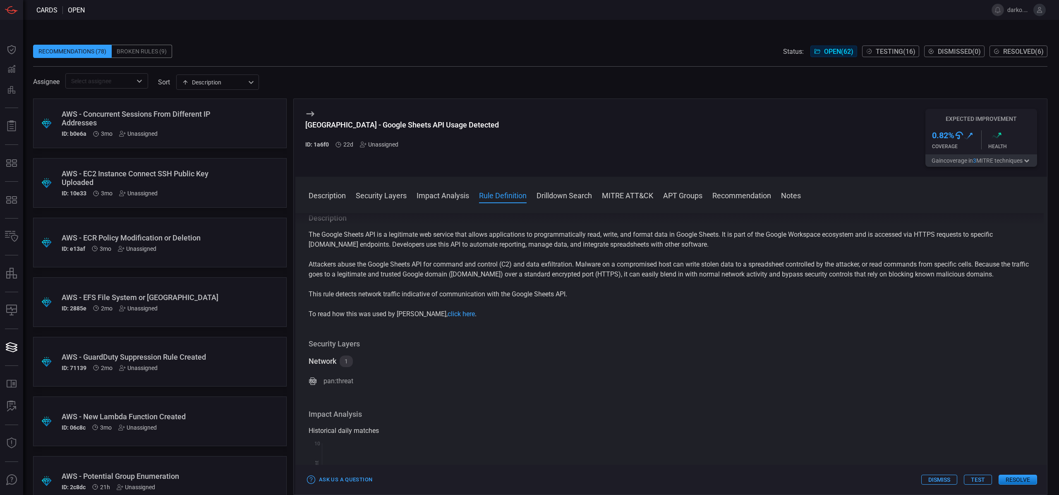
scroll to position [438, 0]
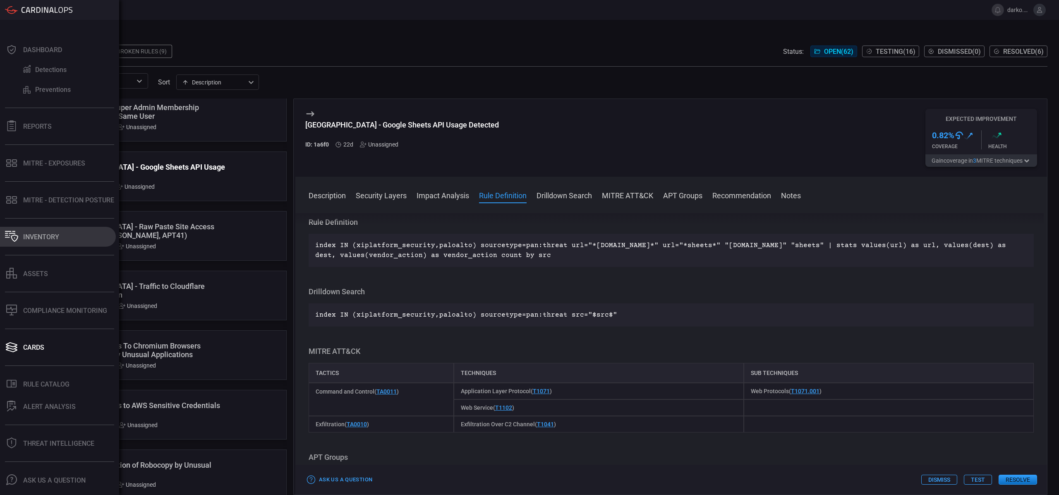
click at [67, 234] on button "Inventory" at bounding box center [58, 237] width 116 height 20
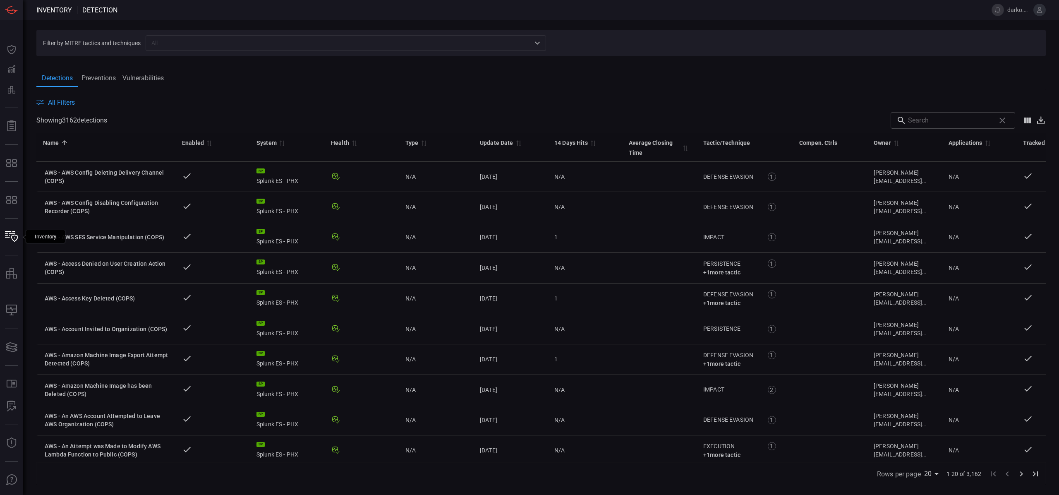
click at [196, 46] on input "text" at bounding box center [339, 43] width 382 height 10
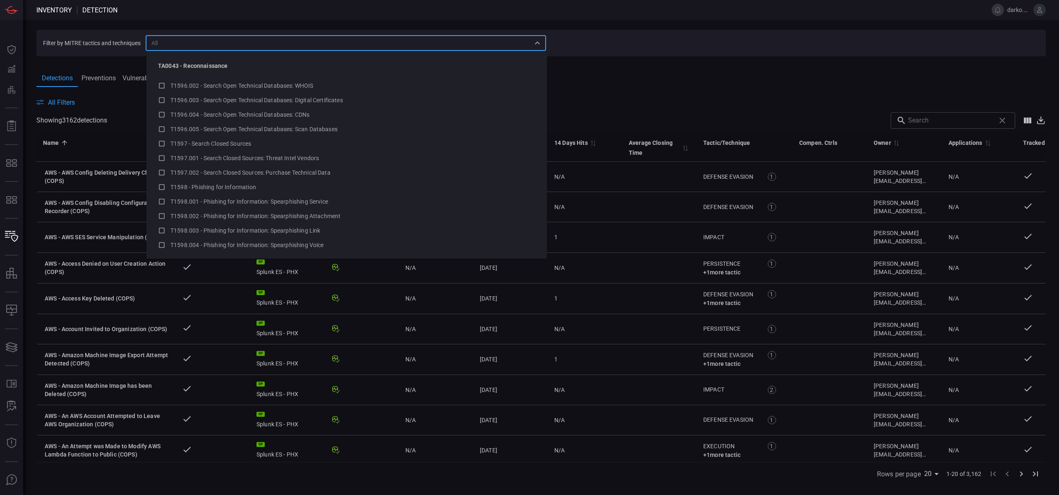
scroll to position [503, 0]
click at [644, 54] on section "Filter by MITRE tactics and techniques ​" at bounding box center [540, 43] width 1009 height 26
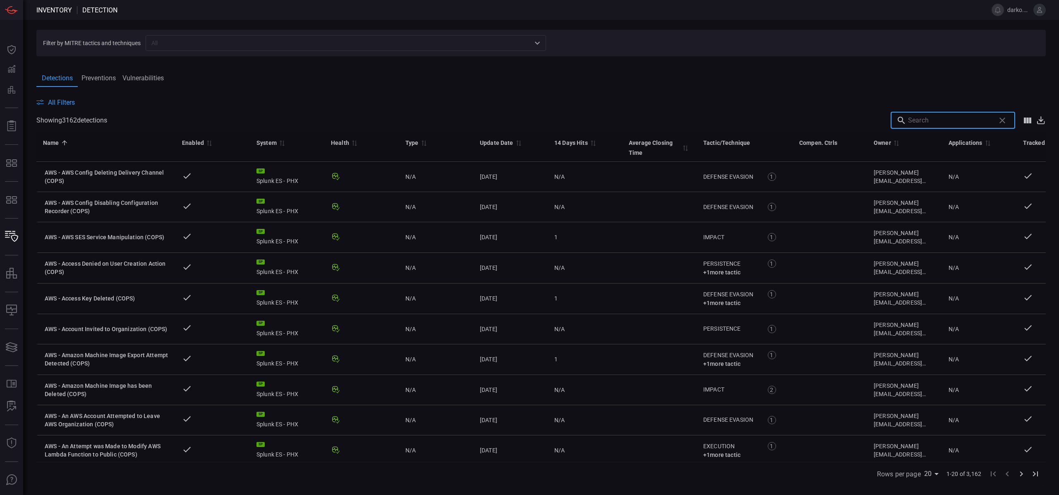
click at [941, 120] on input "text" at bounding box center [950, 120] width 84 height 17
paste input "Windows - Kerberos User Enumeration (COPS)"
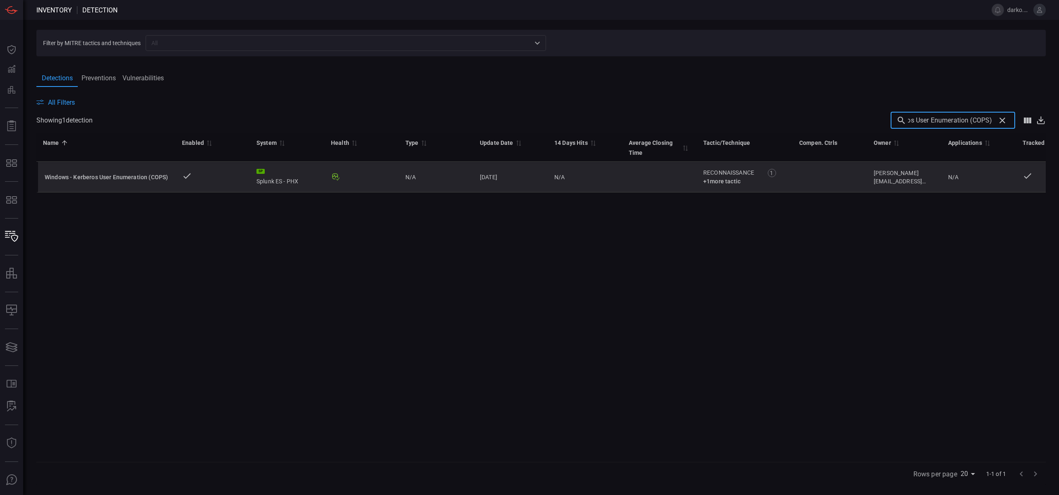
type input "Windows - Kerberos User Enumeration (COPS)"
click at [125, 175] on div "Windows - Kerberos User Enumeration (COPS)" at bounding box center [107, 177] width 124 height 8
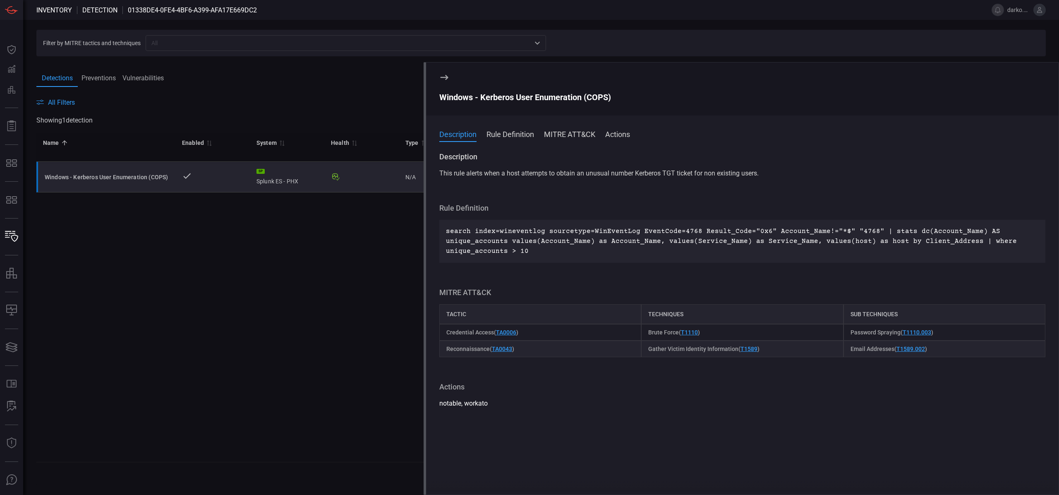
click at [498, 136] on button "Rule Definition" at bounding box center [510, 134] width 48 height 10
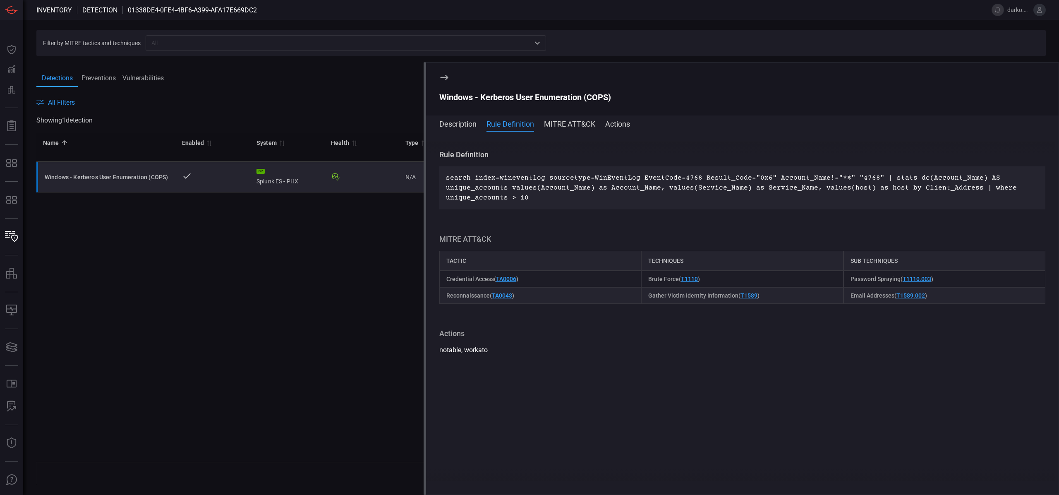
click at [562, 127] on button "MITRE ATT&CK" at bounding box center [569, 123] width 51 height 10
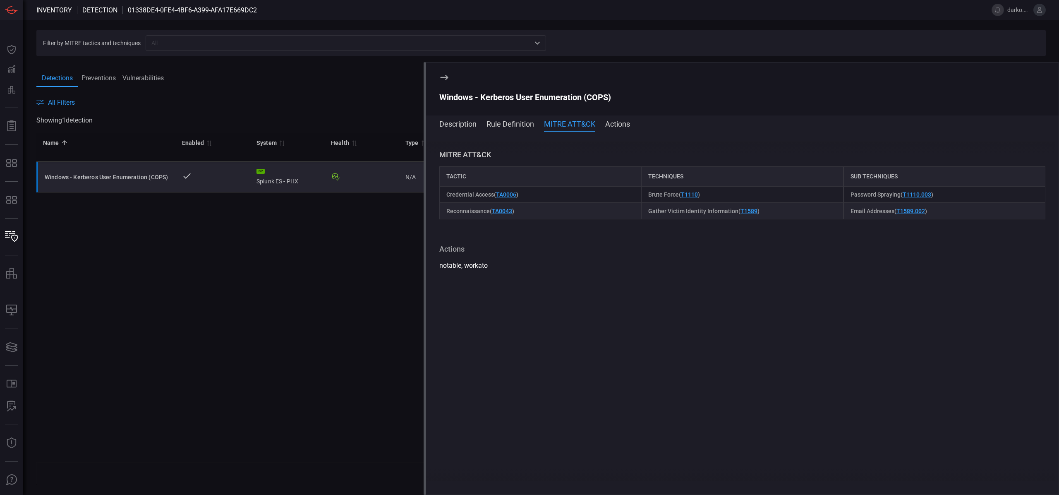
click at [617, 126] on button "Actions" at bounding box center [617, 123] width 25 height 10
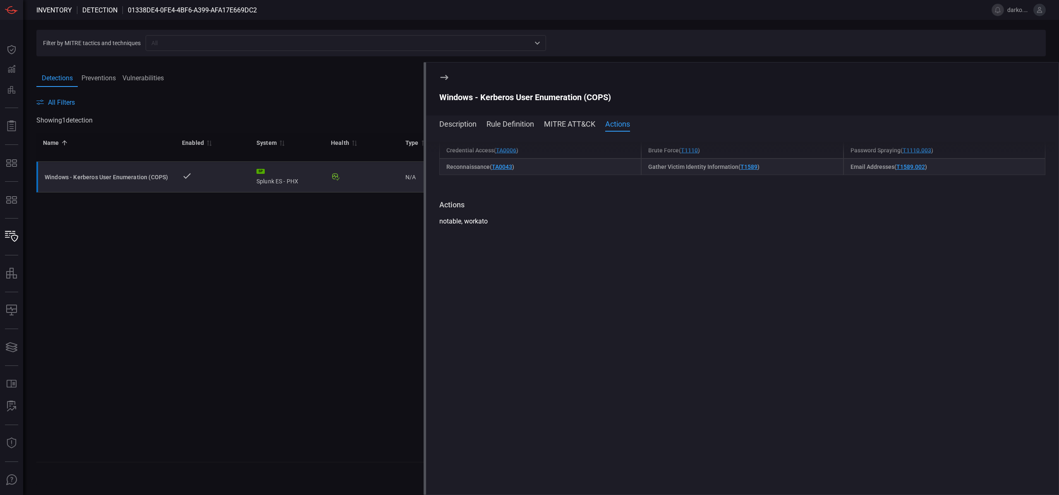
click at [448, 127] on button "Description" at bounding box center [457, 123] width 37 height 10
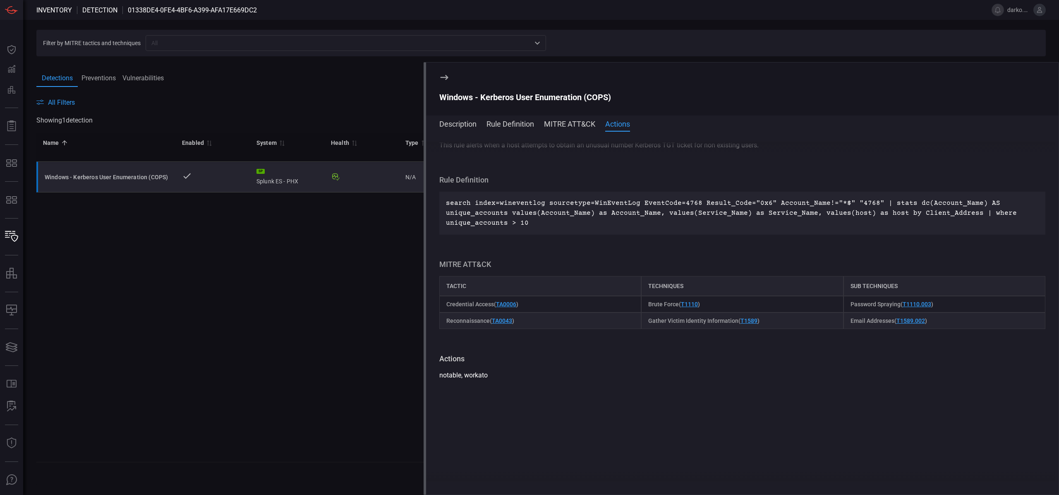
scroll to position [0, 0]
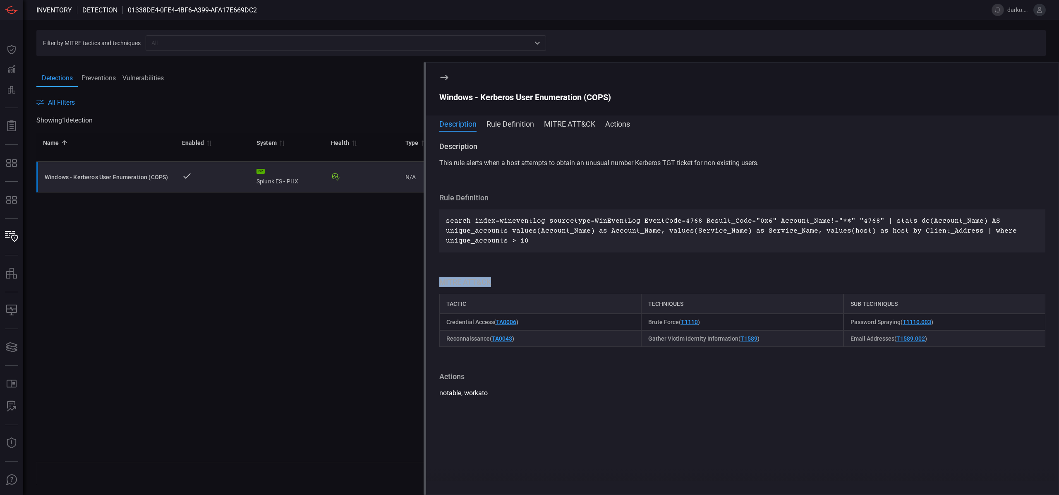
drag, startPoint x: 495, startPoint y: 282, endPoint x: 439, endPoint y: 282, distance: 56.7
click at [439, 282] on div "MITRE ATT&CK" at bounding box center [742, 282] width 606 height 10
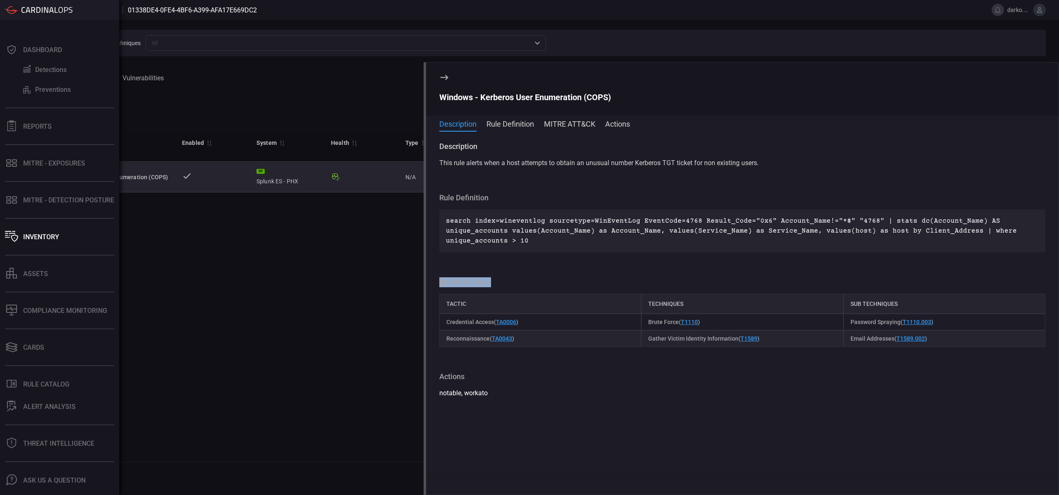
copy div "MITRE ATT&CK"
click at [36, 345] on div "Cards" at bounding box center [33, 347] width 21 height 8
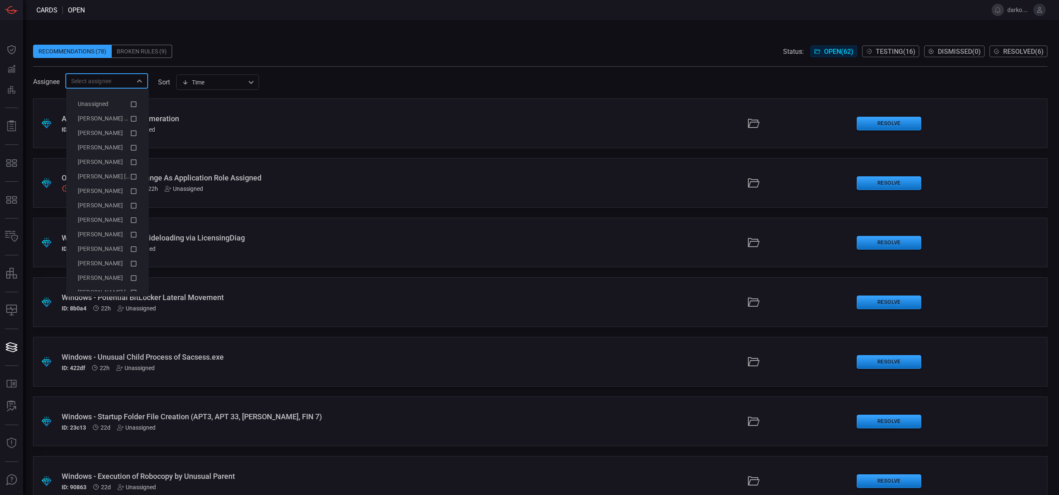
click at [127, 83] on input "text" at bounding box center [100, 81] width 64 height 10
click at [102, 120] on span "[PERSON_NAME] (Myself)" at bounding box center [112, 118] width 68 height 7
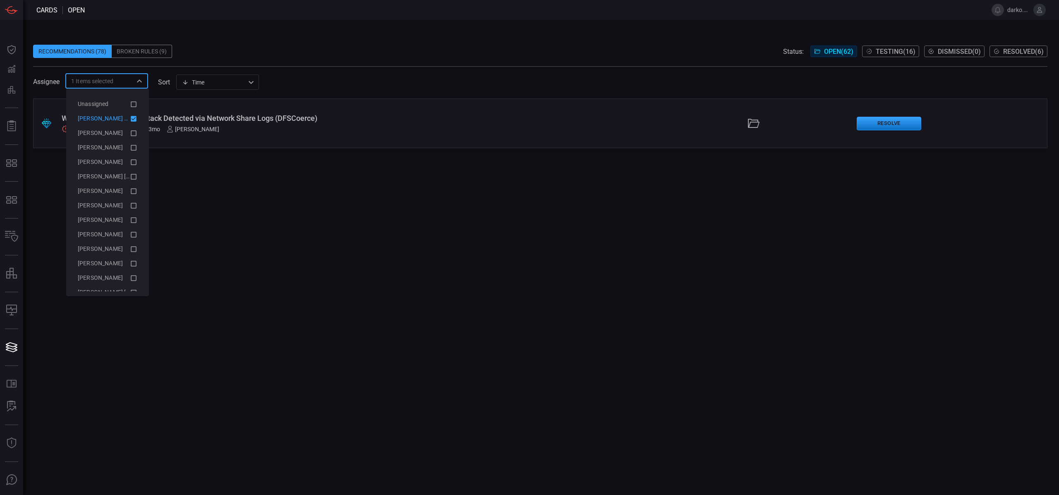
click at [367, 198] on div ".suggested_cards_icon{fill:url(#suggested_cards_icon);} Windows - NTLM Relay At…" at bounding box center [540, 296] width 1014 height 396
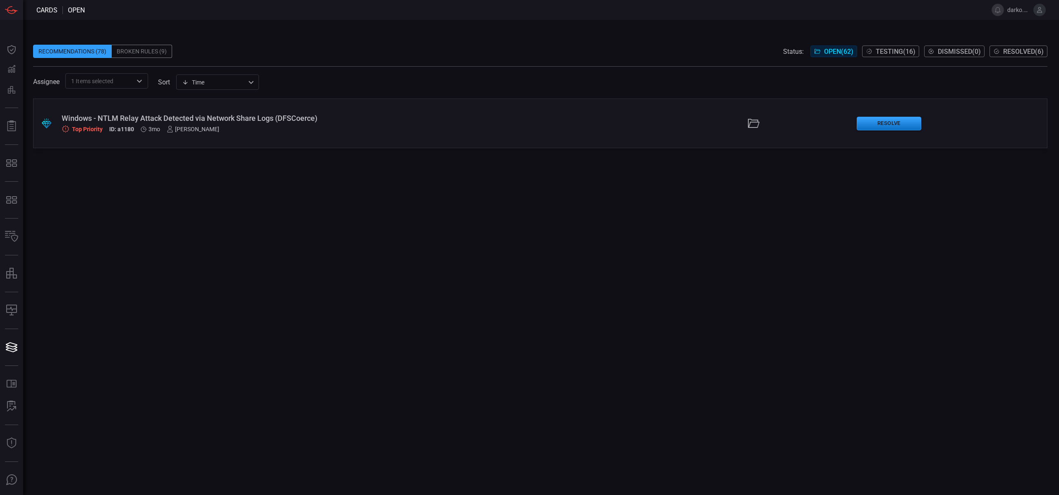
click at [652, 116] on div ".suggested_cards_icon{fill:url(#suggested_cards_icon);} Windows - NTLM Relay At…" at bounding box center [540, 123] width 1014 height 50
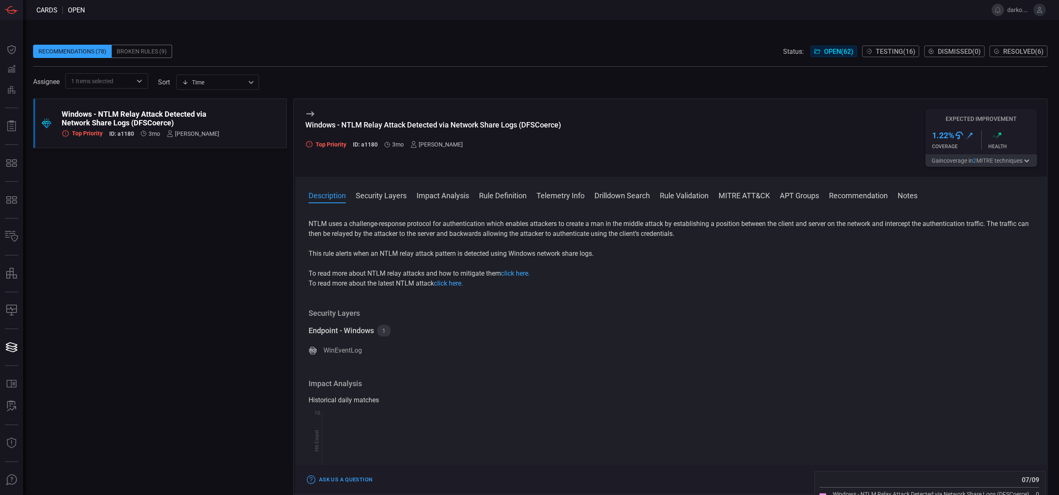
scroll to position [84, 0]
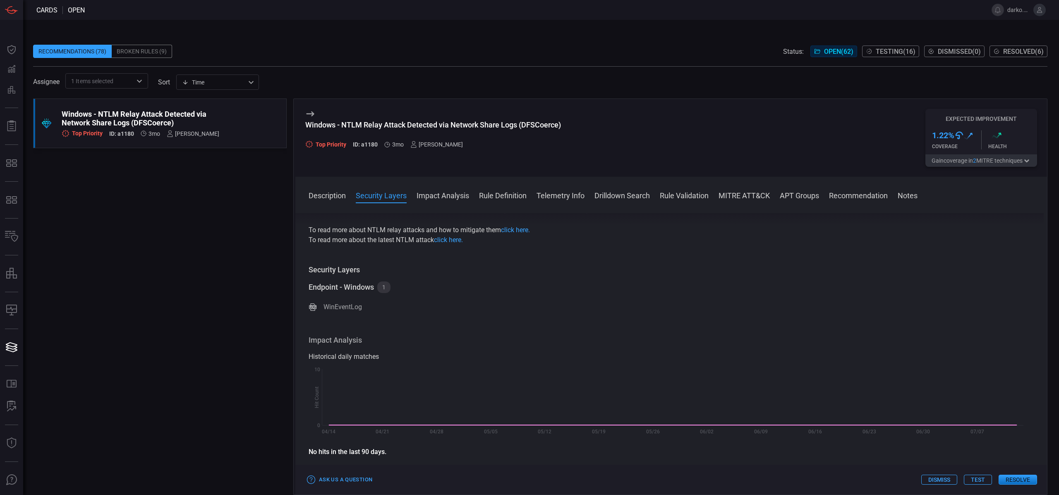
click at [978, 482] on button "Test" at bounding box center [978, 479] width 28 height 10
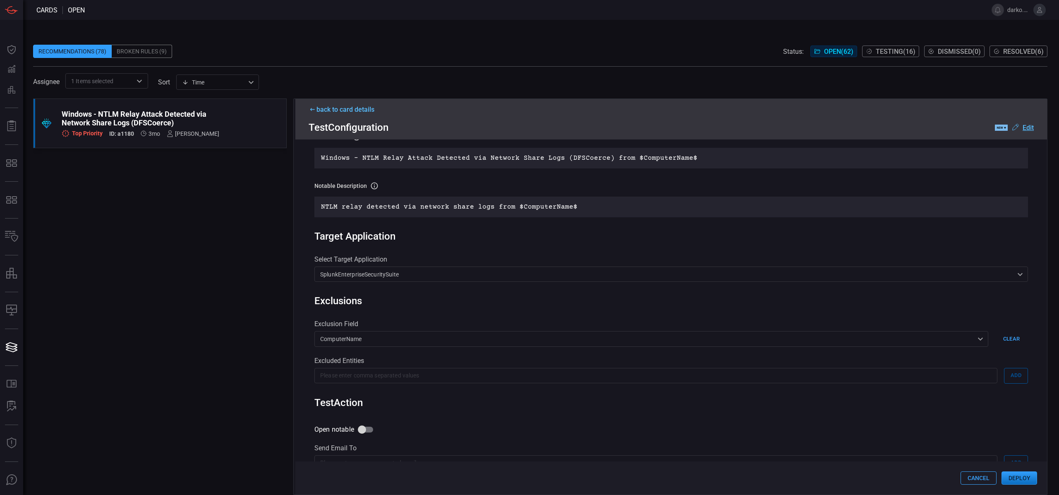
scroll to position [0, 0]
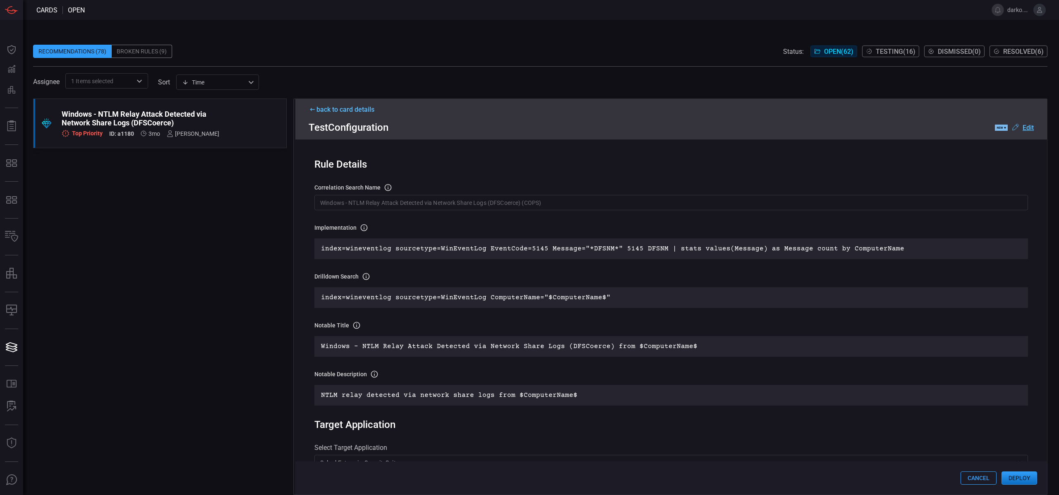
click at [965, 476] on button "Cancel" at bounding box center [978, 477] width 36 height 13
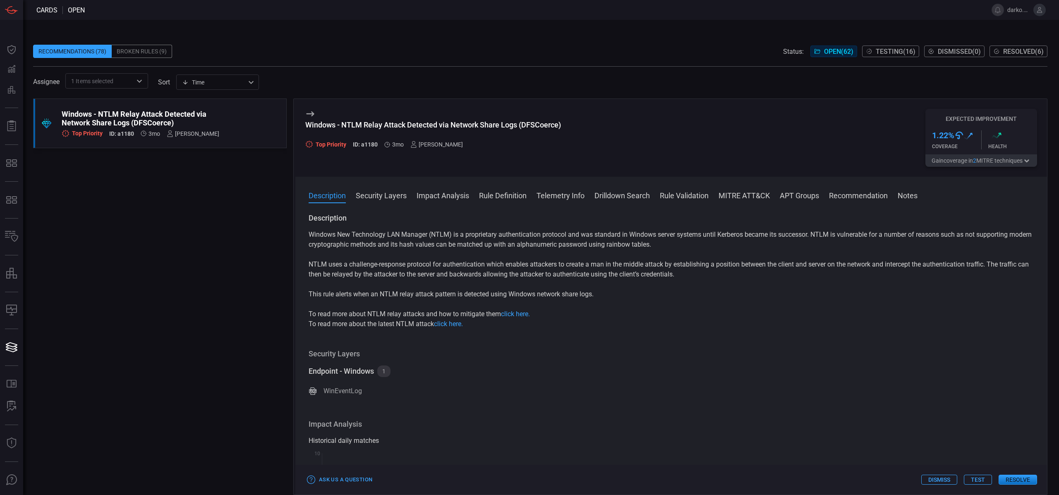
click at [613, 200] on span at bounding box center [670, 206] width 751 height 13
click at [614, 197] on button "Drilldown Search" at bounding box center [621, 195] width 55 height 10
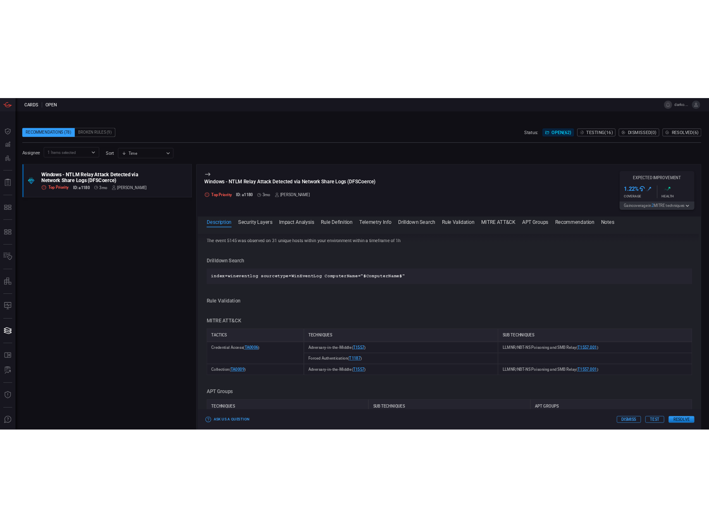
scroll to position [465, 0]
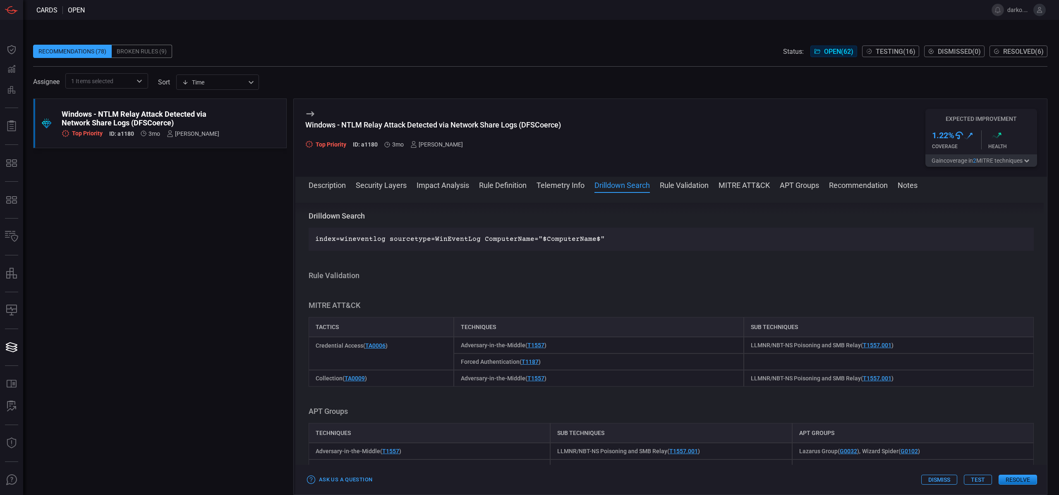
click at [978, 480] on button "Test" at bounding box center [978, 479] width 28 height 10
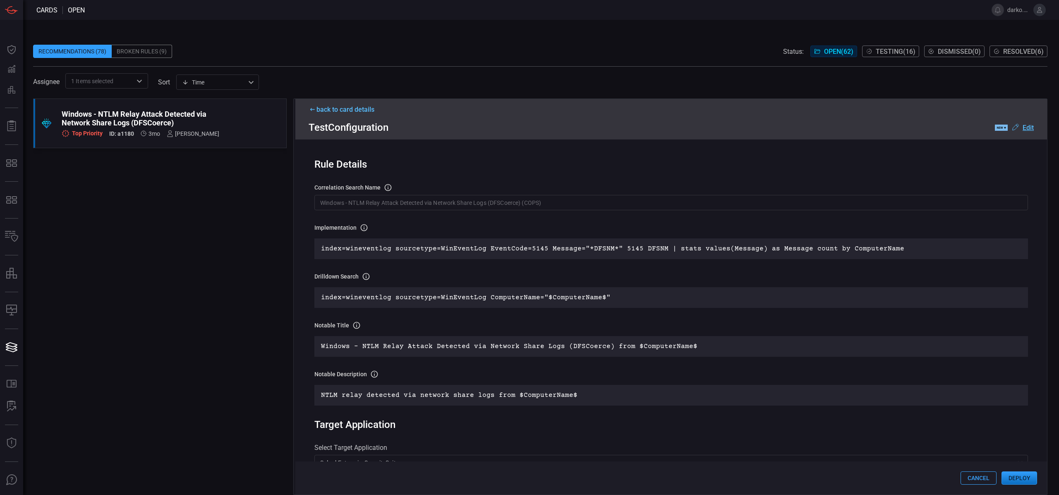
click at [1013, 480] on button "Deploy" at bounding box center [1019, 477] width 36 height 13
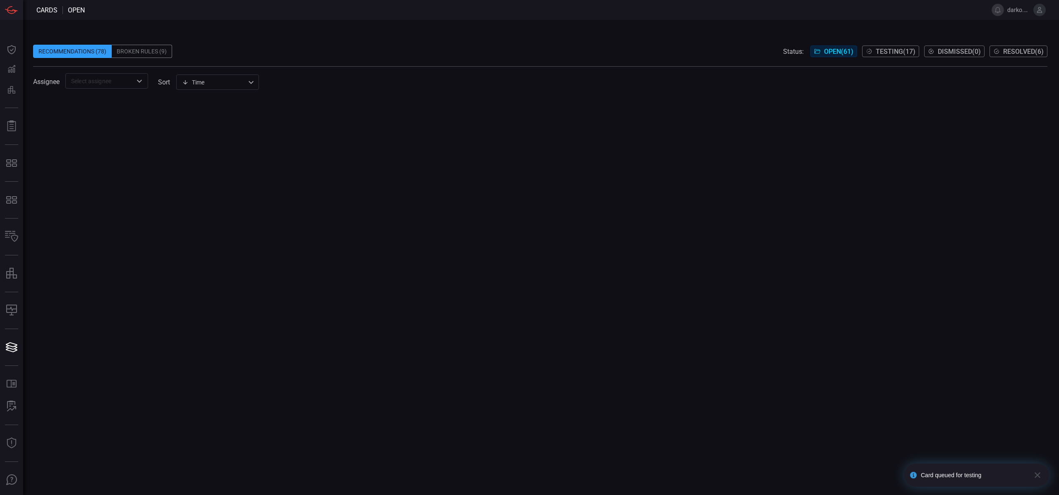
click at [879, 55] on span "Testing ( 17 )" at bounding box center [896, 52] width 40 height 8
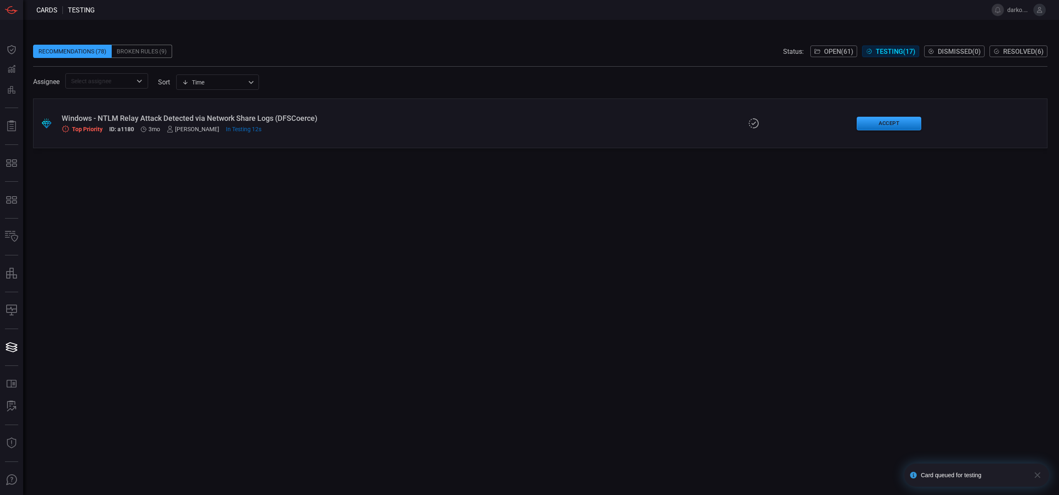
click at [312, 129] on div "Top Priority ID: a1180 3mo [PERSON_NAME] In Testing 12s" at bounding box center [259, 129] width 395 height 7
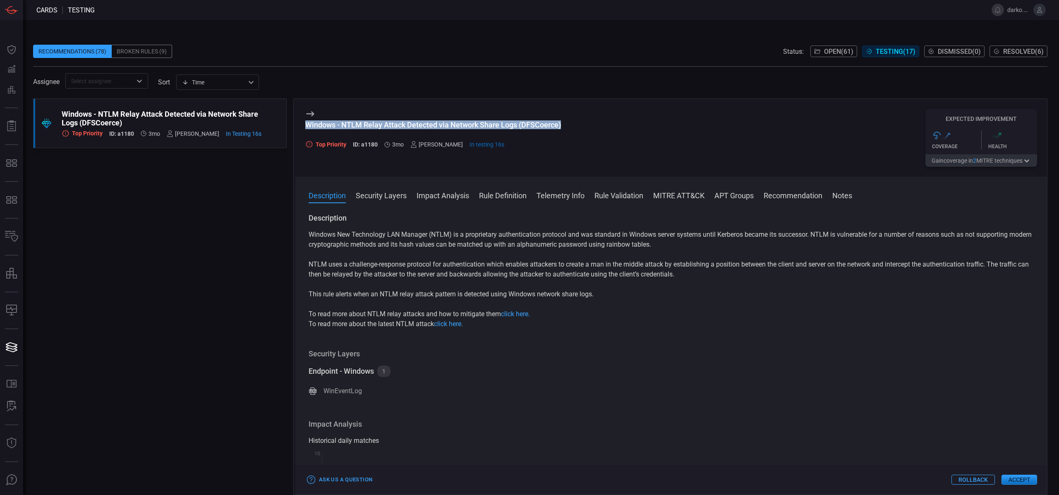
drag, startPoint x: 563, startPoint y: 124, endPoint x: 308, endPoint y: 125, distance: 255.2
click at [307, 125] on div "Windows - NTLM Relay Attack Detected via Network Share Logs (DFSCoerce) Top Pri…" at bounding box center [670, 138] width 751 height 78
copy div "Windows - NTLM Relay Attack Detected via Network Share Logs (DFSCoerce)"
drag, startPoint x: 384, startPoint y: 154, endPoint x: 380, endPoint y: 147, distance: 8.3
click at [383, 153] on div "Windows - NTLM Relay Attack Detected via Network Share Logs (DFSCoerce) Top Pri…" at bounding box center [433, 138] width 256 height 58
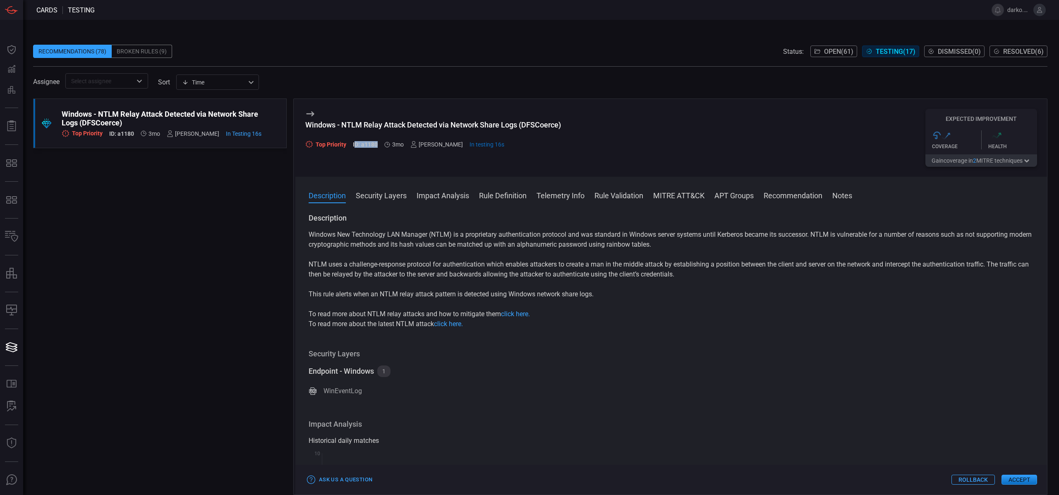
drag, startPoint x: 377, startPoint y: 144, endPoint x: 354, endPoint y: 145, distance: 23.2
click at [354, 145] on div "Top Priority ID: a1180 3mo [PERSON_NAME] In testing 16s" at bounding box center [433, 144] width 256 height 7
copy h5 "D: a1180"
drag, startPoint x: 350, startPoint y: 162, endPoint x: 359, endPoint y: 156, distance: 10.2
click at [352, 162] on div "Windows - NTLM Relay Attack Detected via Network Share Logs (DFSCoerce) Top Pri…" at bounding box center [433, 138] width 256 height 58
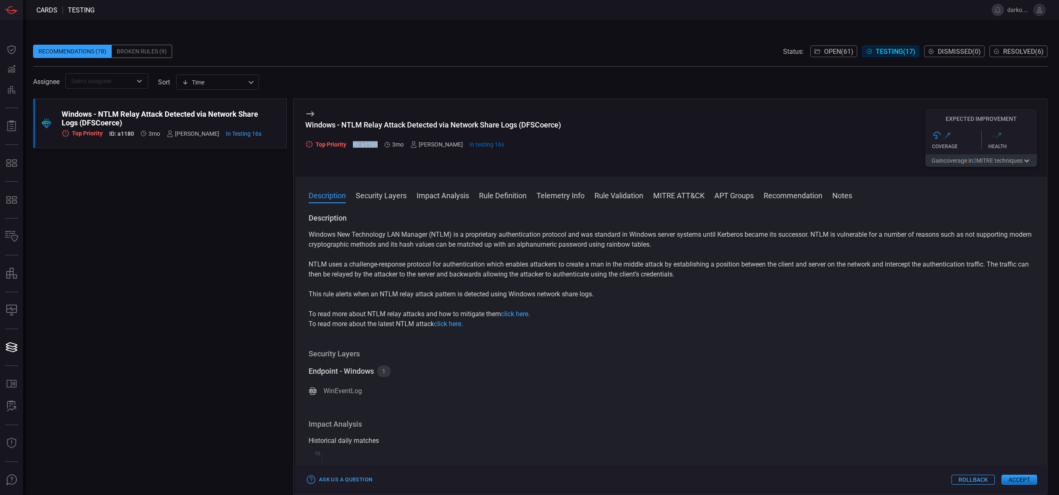
drag, startPoint x: 377, startPoint y: 145, endPoint x: 351, endPoint y: 145, distance: 25.6
click at [351, 145] on div "Top Priority ID: a1180 3mo [PERSON_NAME] In testing 16s" at bounding box center [433, 144] width 256 height 7
copy h5 "ID: a1180"
click at [581, 340] on div "Description Windows New Technology LAN Manager (NTLM) is a proprietary authenti…" at bounding box center [670, 352] width 751 height 278
click at [428, 241] on div "Description Security Layers Impact Analysis Rule Definition Telemetry Info Rule…" at bounding box center [670, 336] width 751 height 318
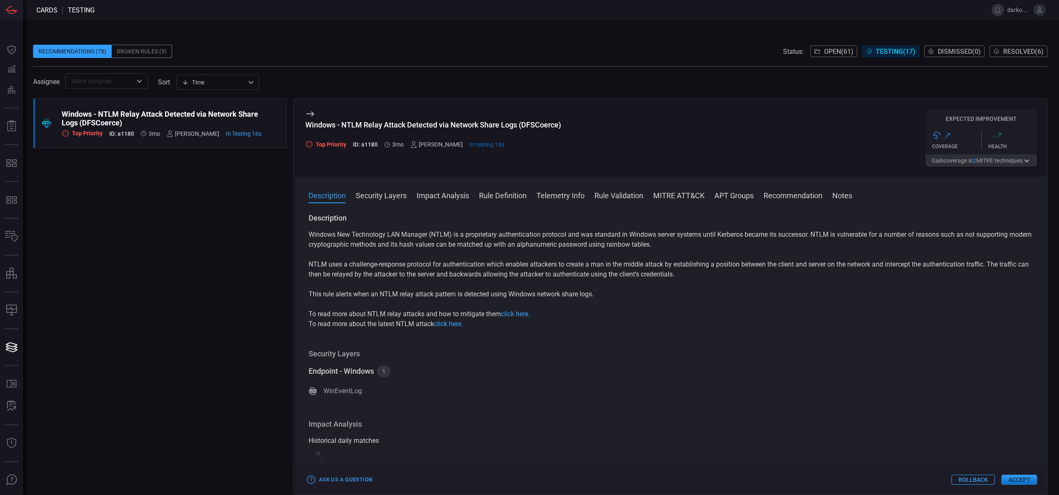
click at [522, 438] on div "Historical daily matches" at bounding box center [671, 440] width 725 height 10
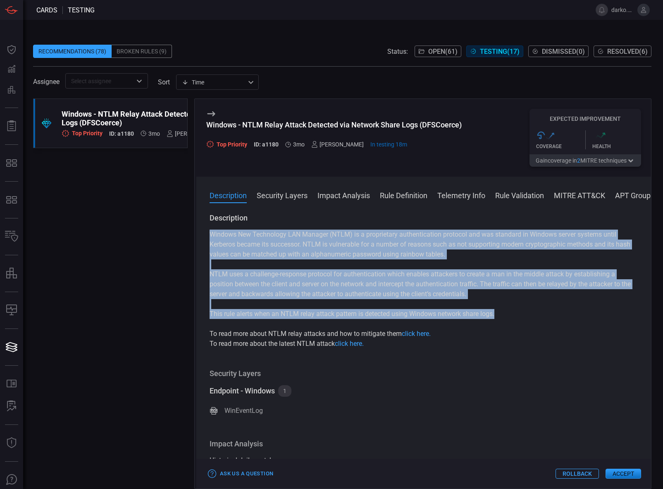
drag, startPoint x: 435, startPoint y: 311, endPoint x: 207, endPoint y: 230, distance: 241.5
click at [207, 230] on div "Description Windows New Technology LAN Manager (NTLM) is a proprietary authenti…" at bounding box center [423, 349] width 455 height 273
copy div "Windows New Technology LAN Manager (NTLM) is a proprietary authentication proto…"
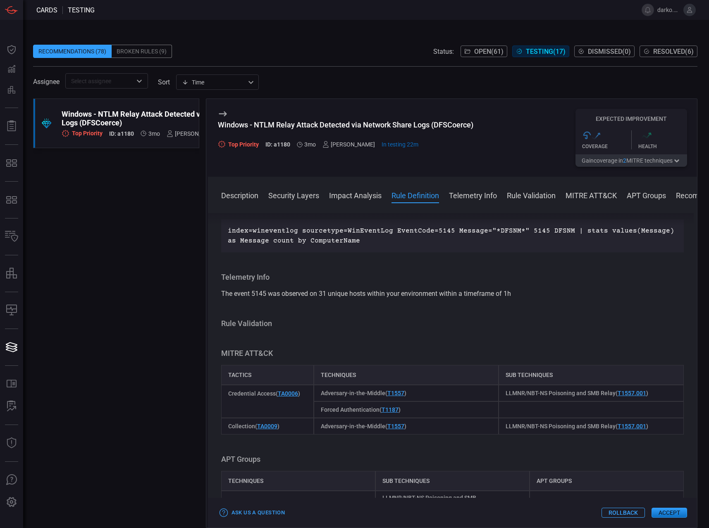
scroll to position [423, 0]
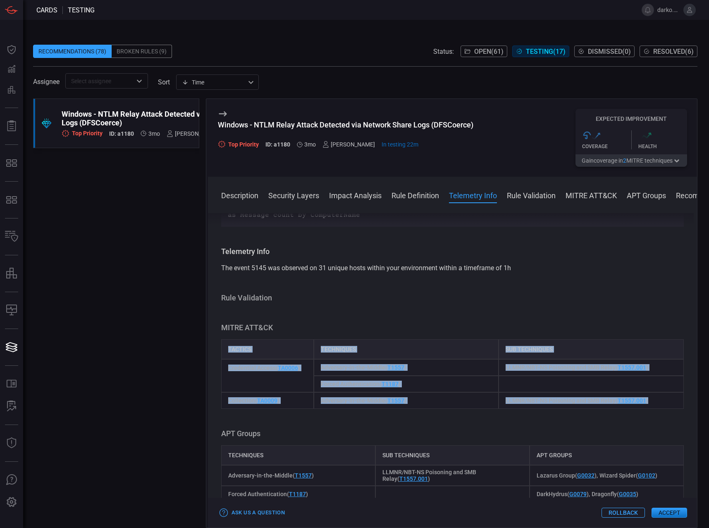
drag, startPoint x: 630, startPoint y: 400, endPoint x: 226, endPoint y: 342, distance: 408.1
click at [225, 342] on div "Tactics Techniques Sub Techniques Credential Access ( TA0006 ) Adversary-in-the…" at bounding box center [452, 373] width 463 height 69
copy div "Tactics Techniques Sub Techniques Credential Access ( TA0006 ) Adversary-in-the…"
click at [243, 348] on div "Tactics" at bounding box center [267, 349] width 93 height 20
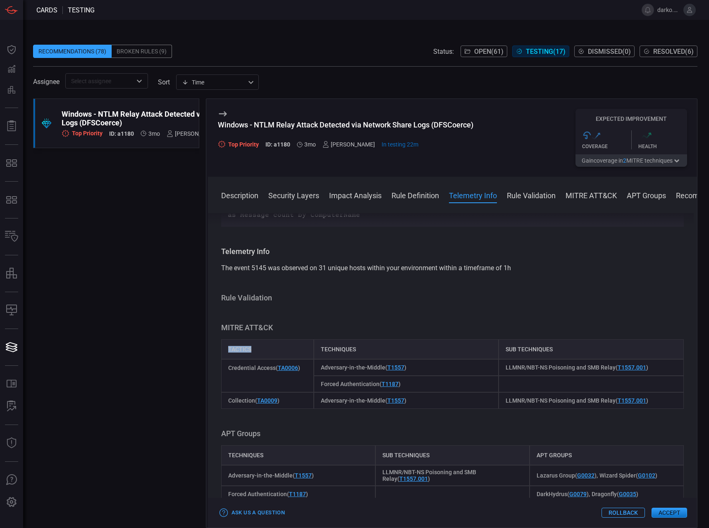
drag, startPoint x: 243, startPoint y: 348, endPoint x: 307, endPoint y: 349, distance: 64.1
click at [245, 348] on div "Tactics" at bounding box center [267, 349] width 93 height 20
click at [333, 349] on div "Techniques" at bounding box center [406, 349] width 185 height 20
click at [538, 350] on div "Sub Techniques" at bounding box center [591, 349] width 185 height 20
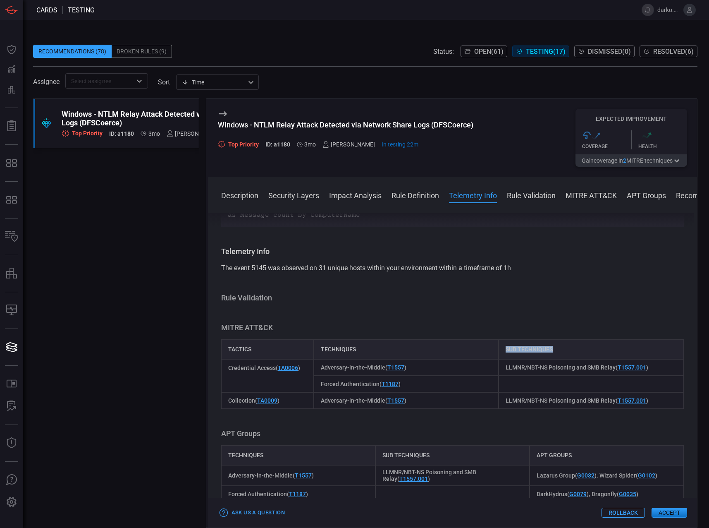
drag, startPoint x: 555, startPoint y: 350, endPoint x: 502, endPoint y: 349, distance: 52.5
click at [501, 349] on div "Sub Techniques" at bounding box center [591, 349] width 185 height 20
copy div "Sub Techniques"
drag, startPoint x: 304, startPoint y: 368, endPoint x: 227, endPoint y: 367, distance: 77.3
click at [227, 367] on div "Credential Access ( TA0006 )" at bounding box center [267, 375] width 93 height 33
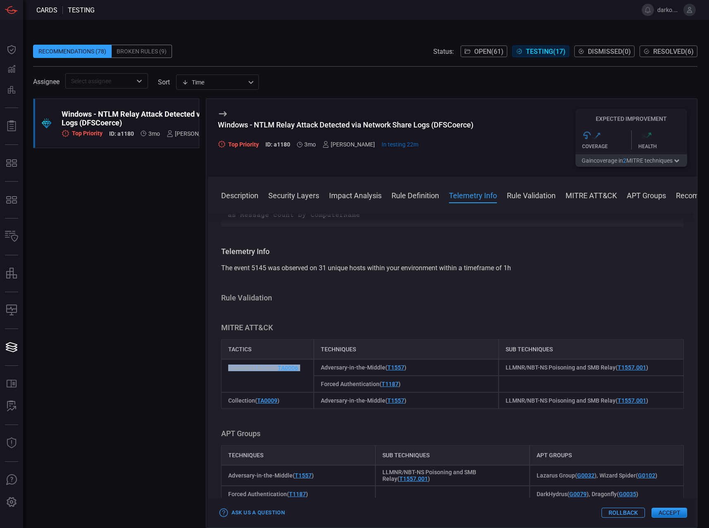
copy span "Credential Access ( TA0006 )"
drag, startPoint x: 417, startPoint y: 368, endPoint x: 315, endPoint y: 366, distance: 102.2
click at [315, 366] on div "Adversary-in-the-Middle ( T1557 )" at bounding box center [406, 367] width 185 height 17
copy span "Adversary-in-the-Middle ( T1557 )"
drag, startPoint x: 646, startPoint y: 368, endPoint x: 519, endPoint y: 368, distance: 127.4
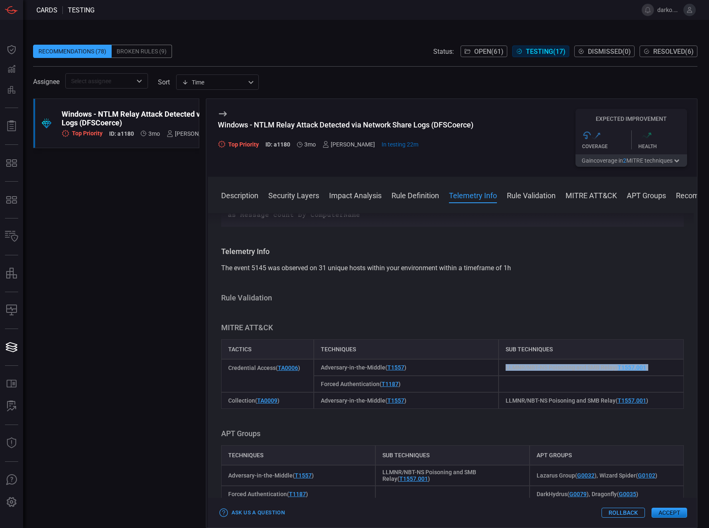
click at [499, 366] on div "LLMNR/NBT-NS Poisoning and SMB Relay ( T1557.001 )" at bounding box center [591, 367] width 185 height 17
copy span "LLMNR/NBT-NS Poisoning and SMB Relay ( T1557.001 )"
drag, startPoint x: 379, startPoint y: 383, endPoint x: 318, endPoint y: 383, distance: 60.8
click at [318, 383] on div "Forced Authentication ( T1187 )" at bounding box center [406, 384] width 185 height 17
drag, startPoint x: 265, startPoint y: 399, endPoint x: 251, endPoint y: 399, distance: 13.2
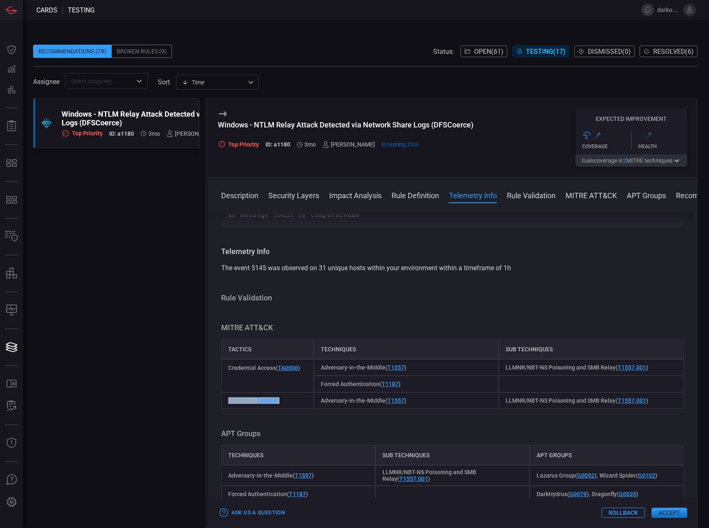
click at [224, 398] on div "Collection ( TA0009 )" at bounding box center [267, 400] width 93 height 17
click at [318, 399] on div "Adversary-in-the-Middle ( T1557 )" at bounding box center [406, 400] width 185 height 17
drag, startPoint x: 652, startPoint y: 401, endPoint x: 512, endPoint y: 401, distance: 139.8
click at [500, 401] on div "LLMNR/NBT-NS Poisoning and SMB Relay ( T1557.001 )" at bounding box center [591, 400] width 185 height 17
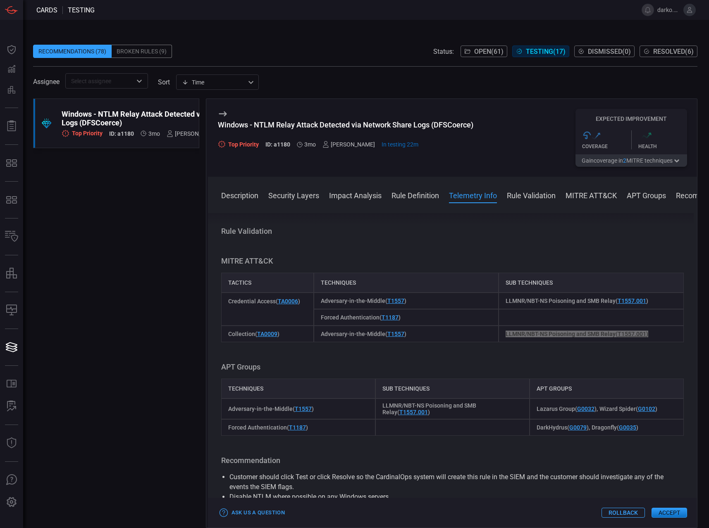
scroll to position [499, 0]
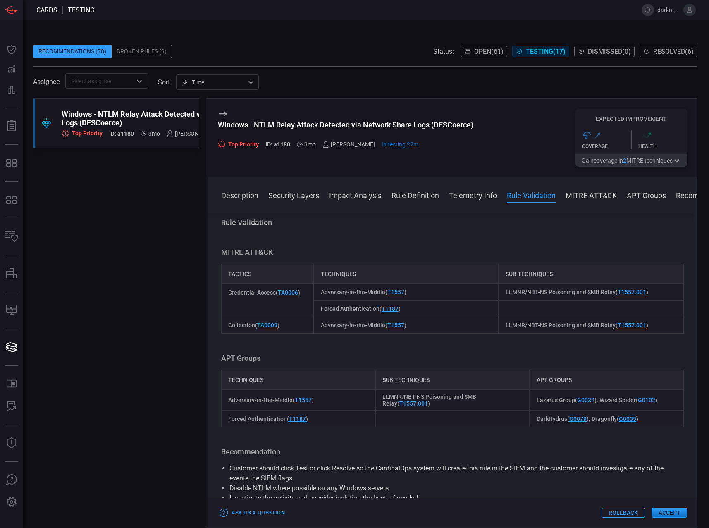
click at [243, 383] on div "Techniques" at bounding box center [298, 380] width 154 height 20
click at [240, 380] on div "Techniques" at bounding box center [298, 380] width 154 height 20
drag, startPoint x: 423, startPoint y: 379, endPoint x: 380, endPoint y: 381, distance: 43.0
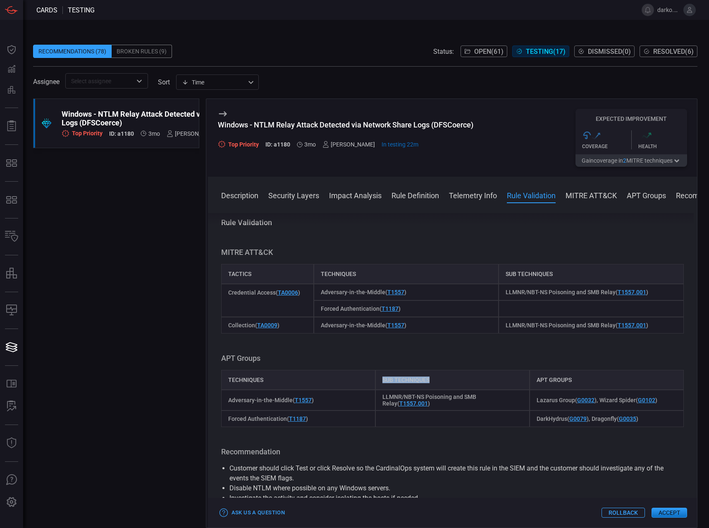
click at [380, 381] on div "Sub techniques" at bounding box center [453, 380] width 154 height 20
drag, startPoint x: 569, startPoint y: 380, endPoint x: 531, endPoint y: 379, distance: 38.5
click at [533, 379] on div "APT Groups" at bounding box center [607, 380] width 154 height 20
drag, startPoint x: 288, startPoint y: 400, endPoint x: 225, endPoint y: 400, distance: 62.9
click at [225, 400] on div "Adversary-in-the-Middle ( T1557 )" at bounding box center [298, 400] width 154 height 21
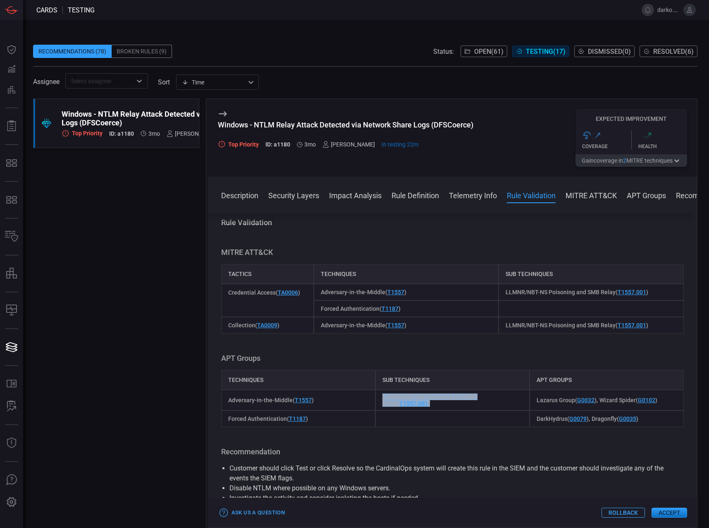
drag, startPoint x: 418, startPoint y: 404, endPoint x: 506, endPoint y: 400, distance: 88.2
click at [377, 397] on div "LLMNR/NBT-NS Poisoning and SMB Relay ( T1557.001 )" at bounding box center [453, 400] width 154 height 21
drag, startPoint x: 654, startPoint y: 400, endPoint x: 529, endPoint y: 401, distance: 124.9
click at [530, 402] on div "Lazarus Group ( G0032 ) Wizard Spider ( G0102 )" at bounding box center [607, 400] width 154 height 21
drag, startPoint x: 318, startPoint y: 418, endPoint x: 223, endPoint y: 419, distance: 94.3
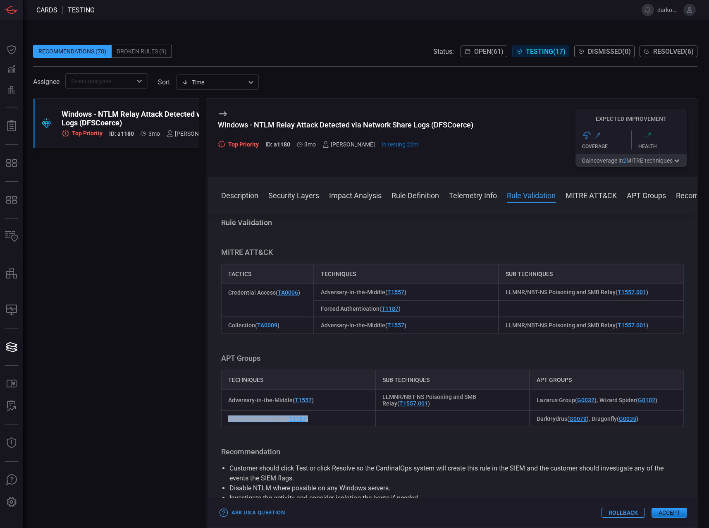
click at [223, 419] on div "Forced Authentication ( T1187 )" at bounding box center [298, 418] width 154 height 17
drag, startPoint x: 622, startPoint y: 417, endPoint x: 531, endPoint y: 417, distance: 90.6
click at [532, 417] on div "DarkHydrus ( G0079 ) Dragonfly ( G0035 )" at bounding box center [607, 418] width 154 height 17
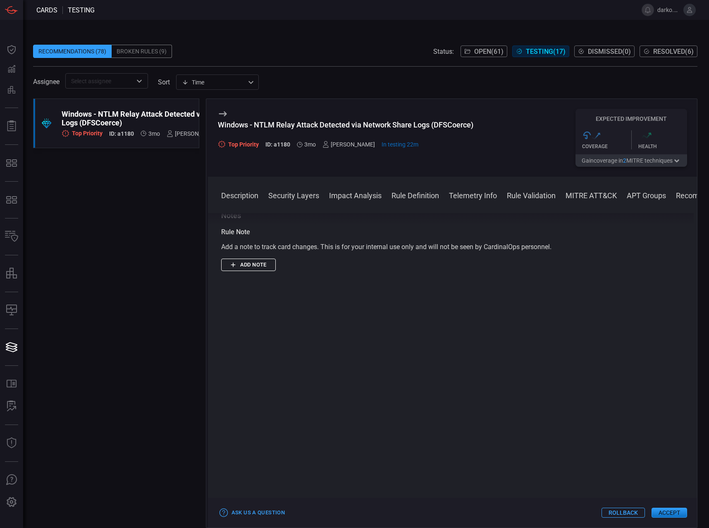
scroll to position [782, 0]
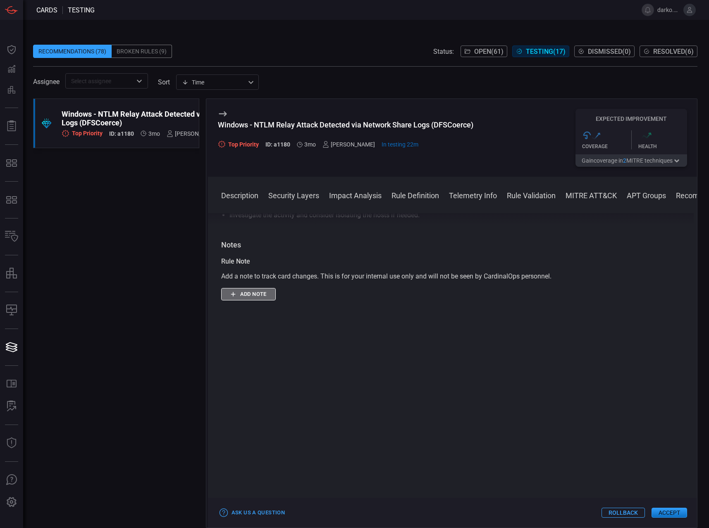
click at [240, 294] on button "Add note" at bounding box center [248, 294] width 55 height 13
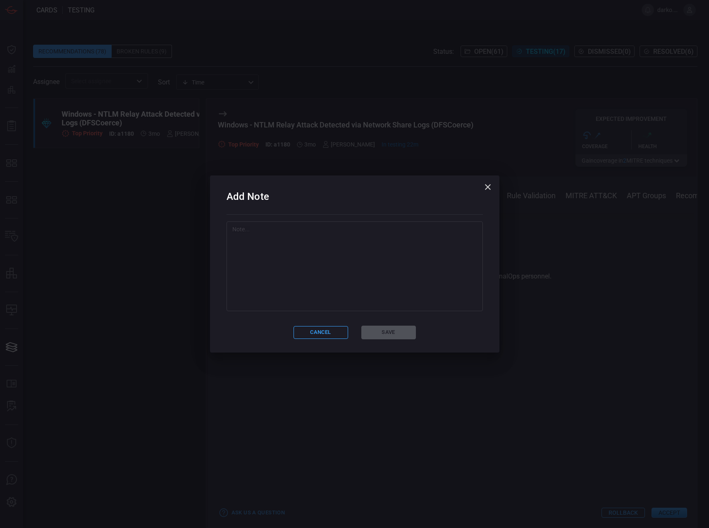
click at [312, 274] on textarea at bounding box center [354, 266] width 245 height 83
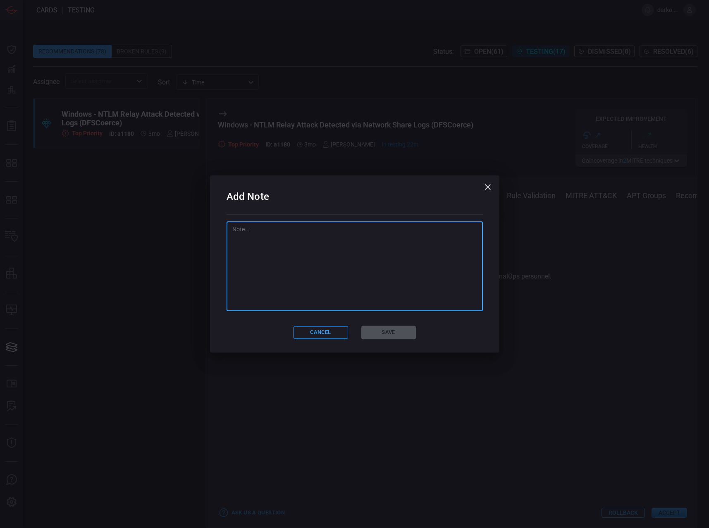
paste textarea "STRY0230503"
type textarea "STRY0230503"
click at [387, 337] on button "Save" at bounding box center [388, 332] width 55 height 14
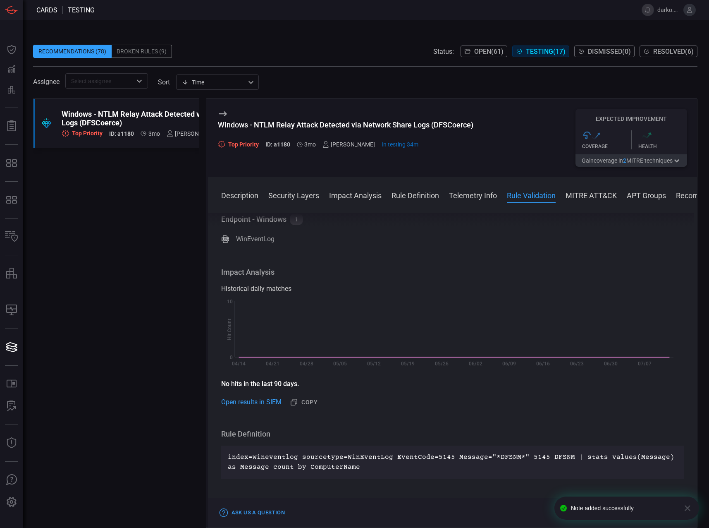
scroll to position [0, 0]
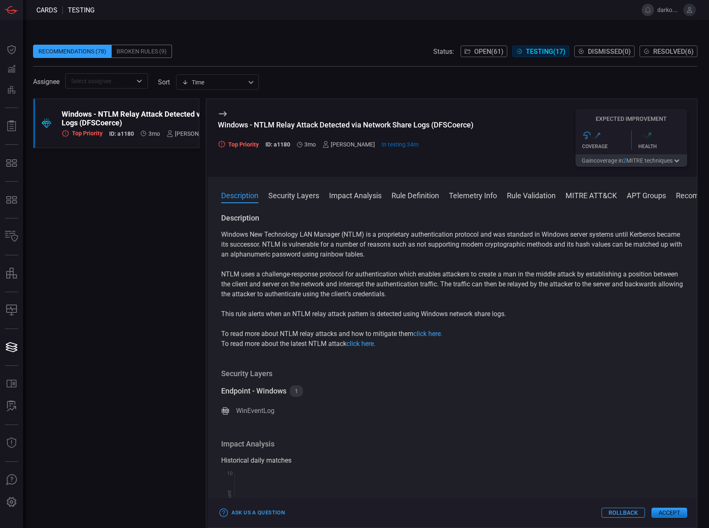
drag, startPoint x: 343, startPoint y: 378, endPoint x: 319, endPoint y: 383, distance: 24.9
click at [325, 380] on div "Security Layers Endpoint - Windows 1 WinEventLog" at bounding box center [452, 393] width 463 height 50
click at [302, 392] on div "1" at bounding box center [296, 391] width 13 height 12
drag, startPoint x: 299, startPoint y: 392, endPoint x: 315, endPoint y: 391, distance: 15.8
click at [299, 392] on div "1" at bounding box center [296, 391] width 13 height 12
